Goal: Task Accomplishment & Management: Manage account settings

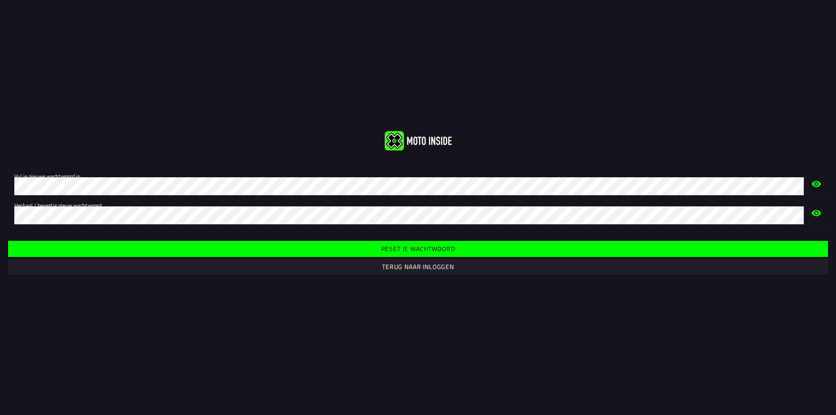
click at [0, 0] on slot "Reset je wachtwoord" at bounding box center [0, 0] width 0 height 0
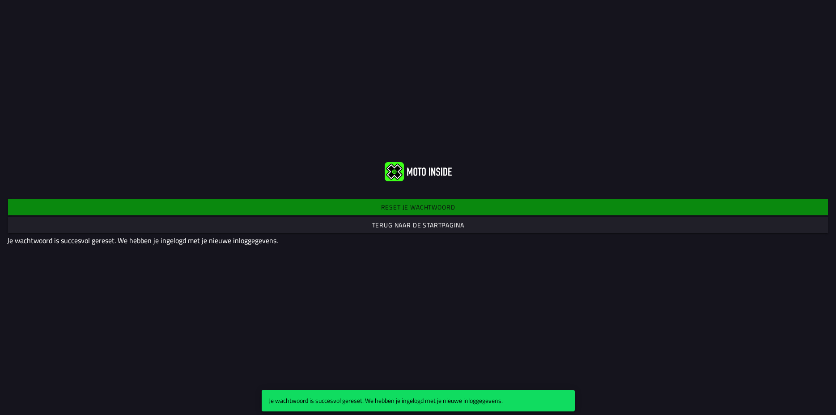
click at [0, 0] on slot "Terug naar de startpagina" at bounding box center [0, 0] width 0 height 0
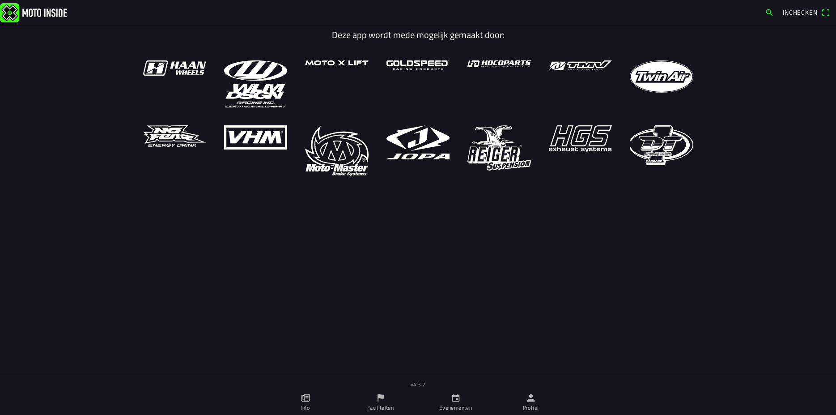
click at [792, 12] on span "Inchecken" at bounding box center [800, 12] width 35 height 9
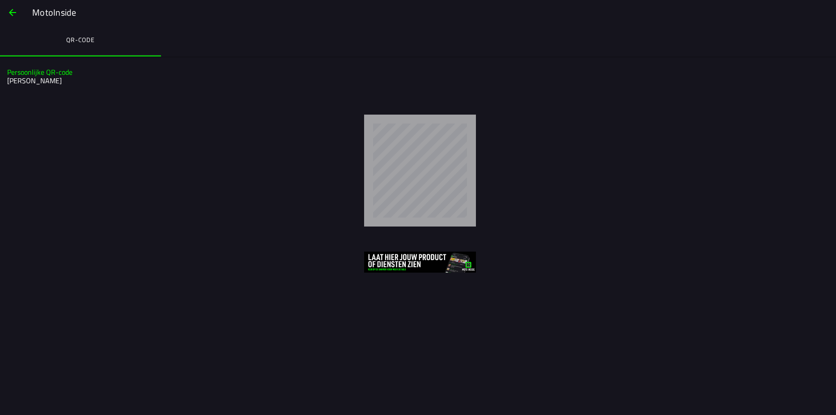
click at [11, 13] on span "button" at bounding box center [12, 12] width 11 height 21
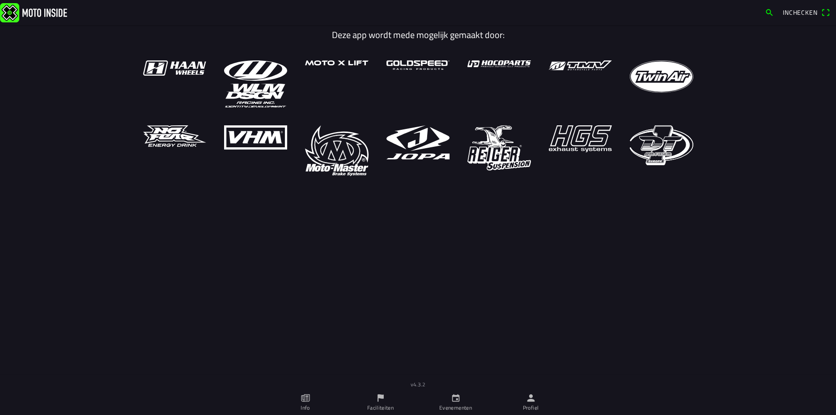
click at [306, 398] on icon "paper" at bounding box center [306, 397] width 3 height 5
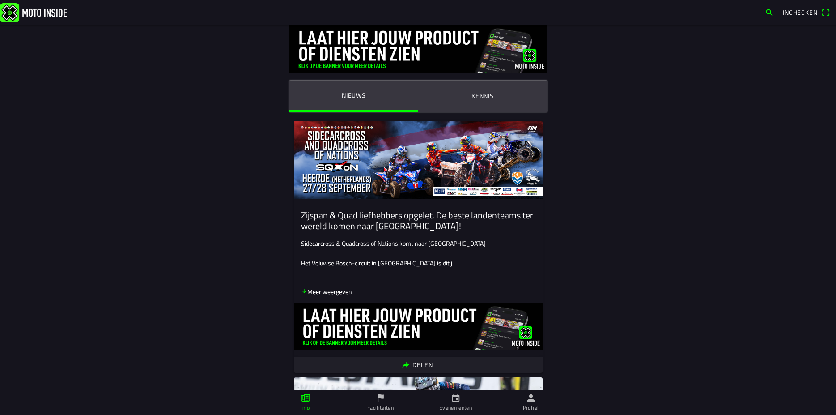
click at [380, 396] on icon "flag" at bounding box center [380, 398] width 6 height 8
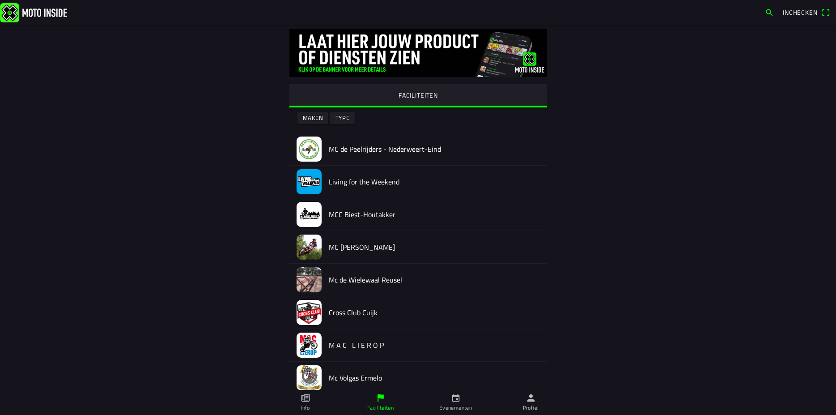
click at [459, 398] on icon "calendar" at bounding box center [456, 398] width 10 height 10
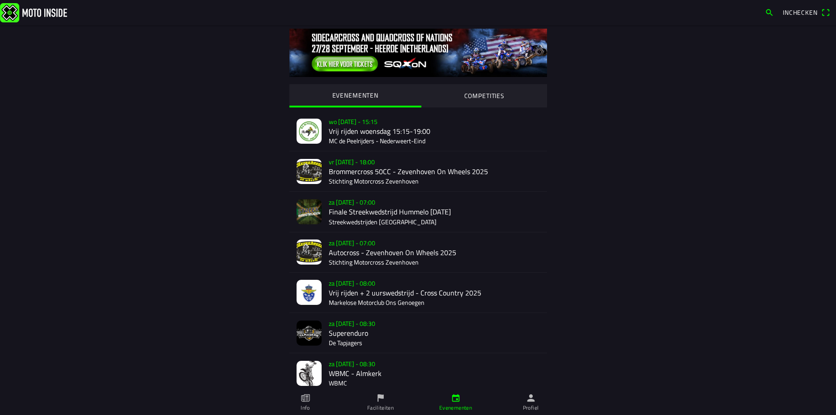
click at [530, 400] on icon "person" at bounding box center [531, 398] width 8 height 8
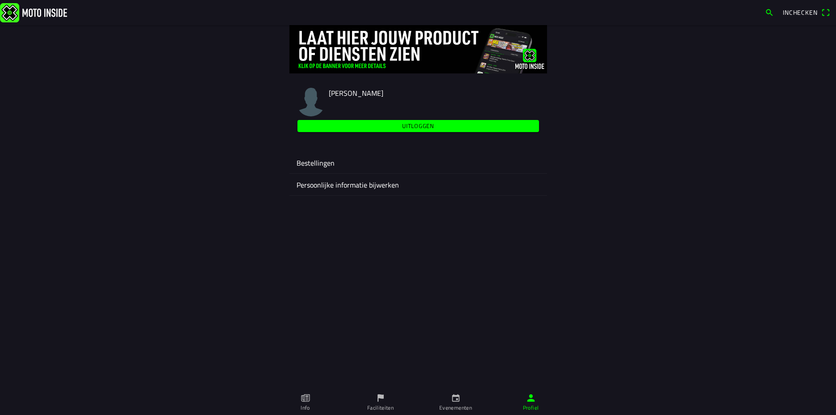
click at [347, 93] on span "nick Steenwijk" at bounding box center [356, 93] width 55 height 11
click at [314, 161] on ion-label "Bestellingen" at bounding box center [418, 162] width 243 height 11
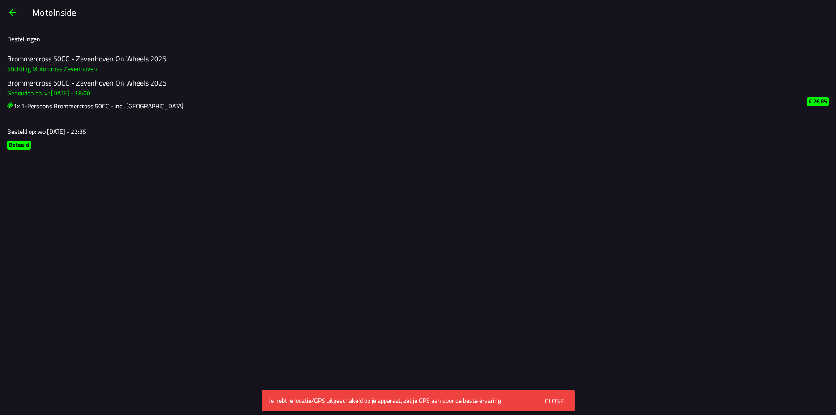
click at [9, 10] on span "button" at bounding box center [12, 12] width 11 height 21
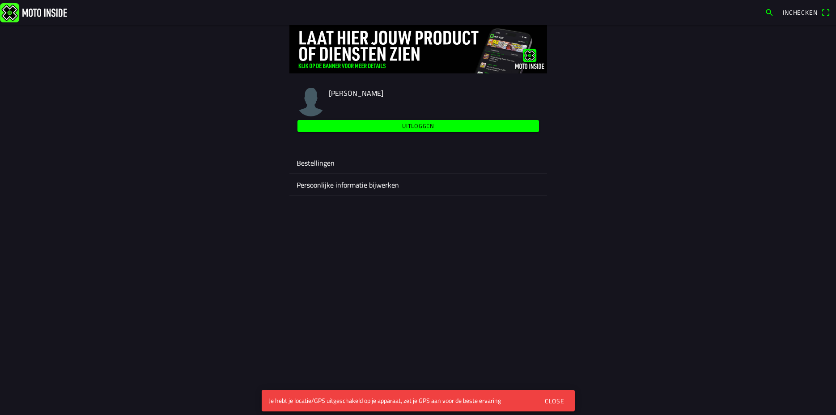
click at [337, 185] on ion-label "Persoonlijke informatie bijwerken" at bounding box center [418, 184] width 243 height 11
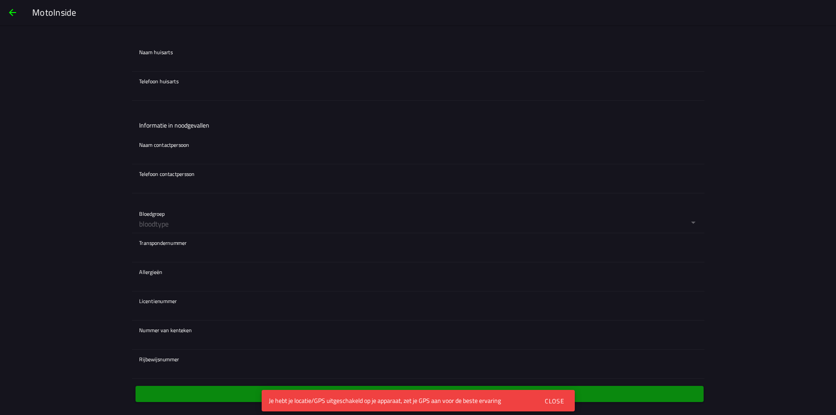
scroll to position [648, 0]
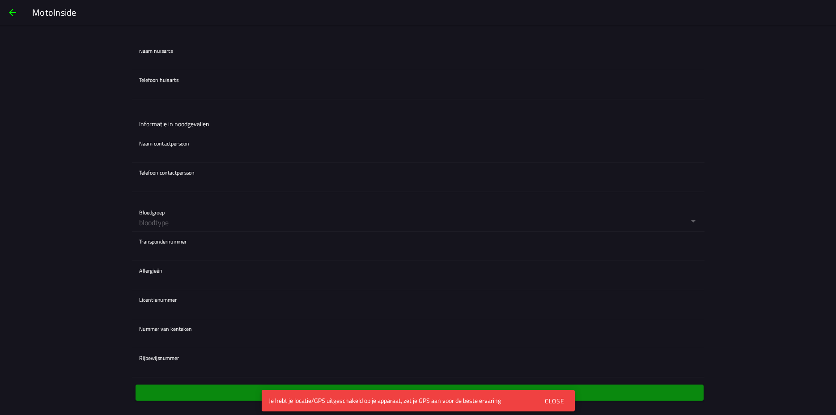
click at [551, 396] on div "Close" at bounding box center [554, 400] width 20 height 9
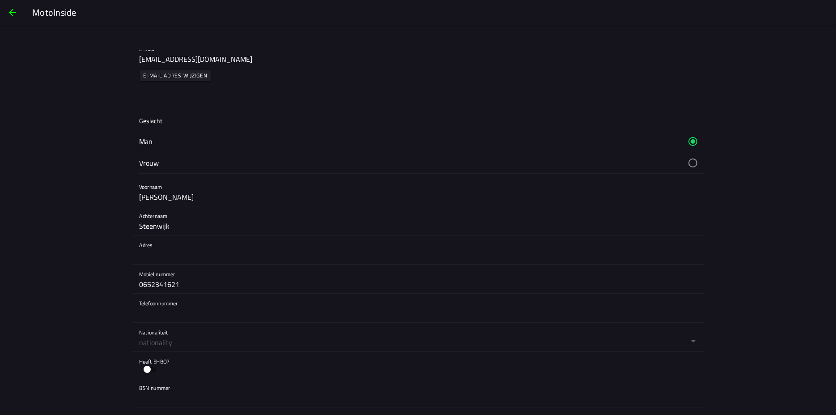
scroll to position [0, 0]
